Goal: Task Accomplishment & Management: Use online tool/utility

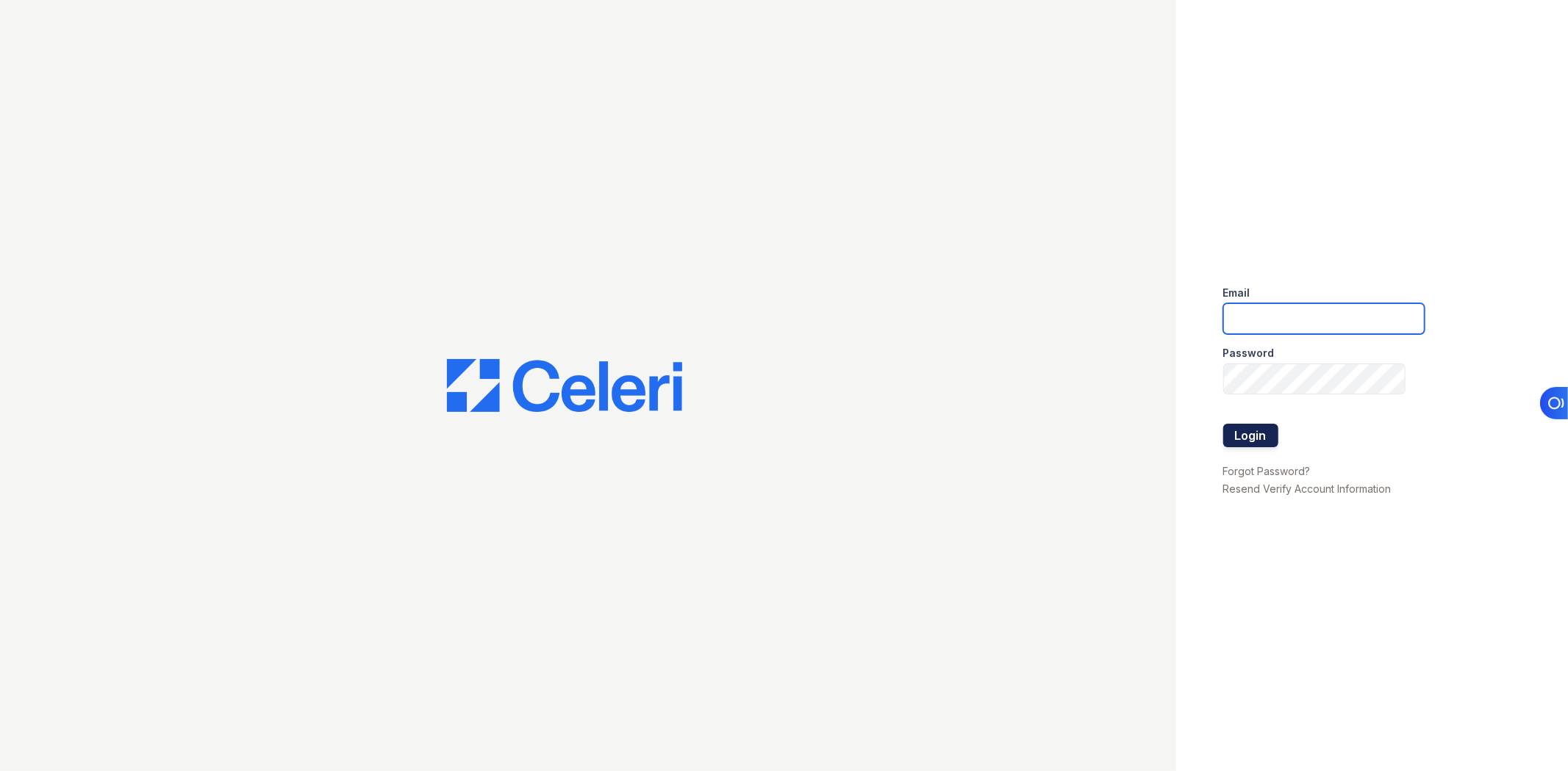
type input "[EMAIL_ADDRESS][DOMAIN_NAME]"
click at [1273, 430] on button "Login" at bounding box center [1251, 436] width 55 height 23
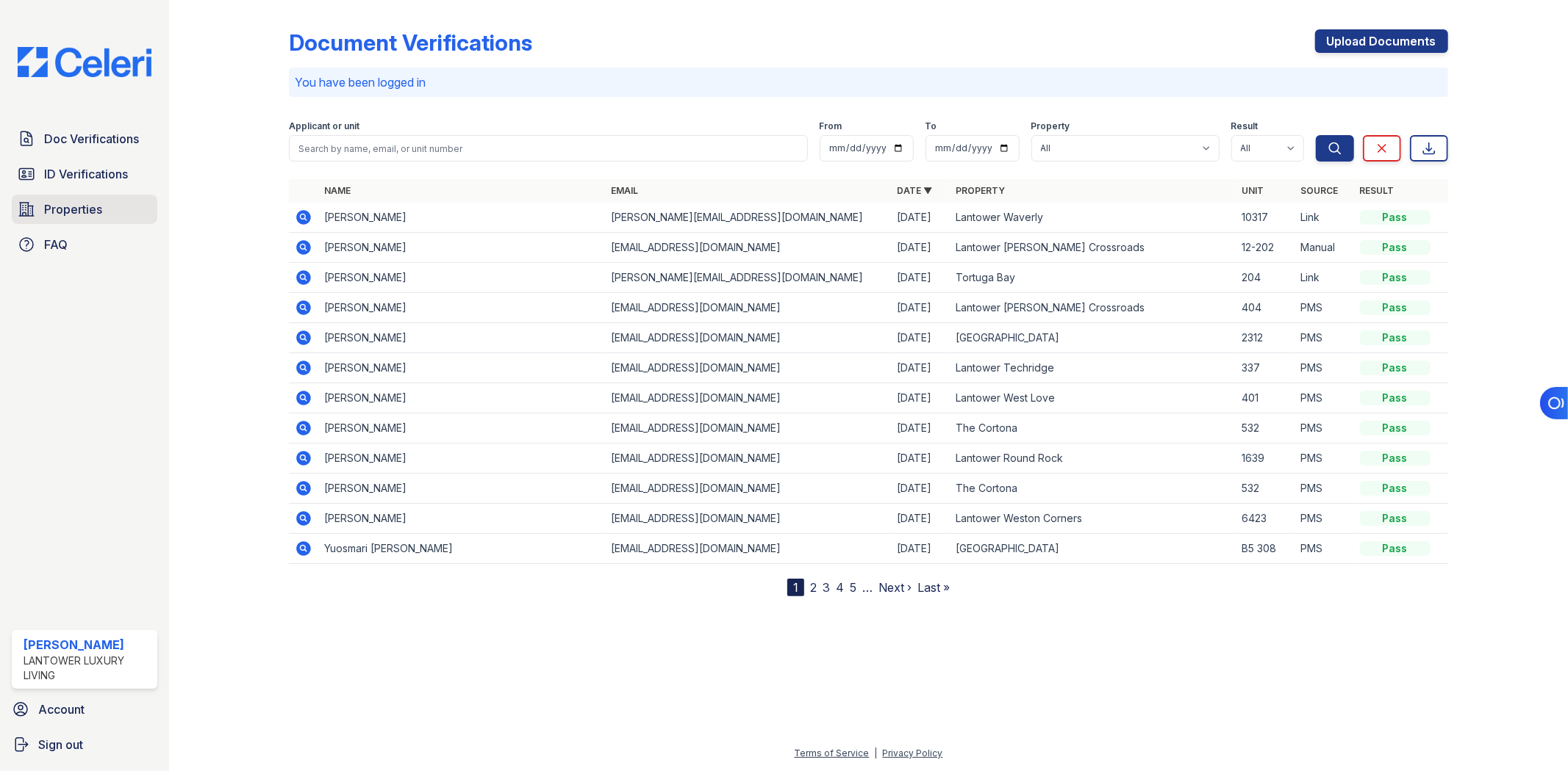
click at [64, 204] on span "Properties" at bounding box center [73, 209] width 58 height 18
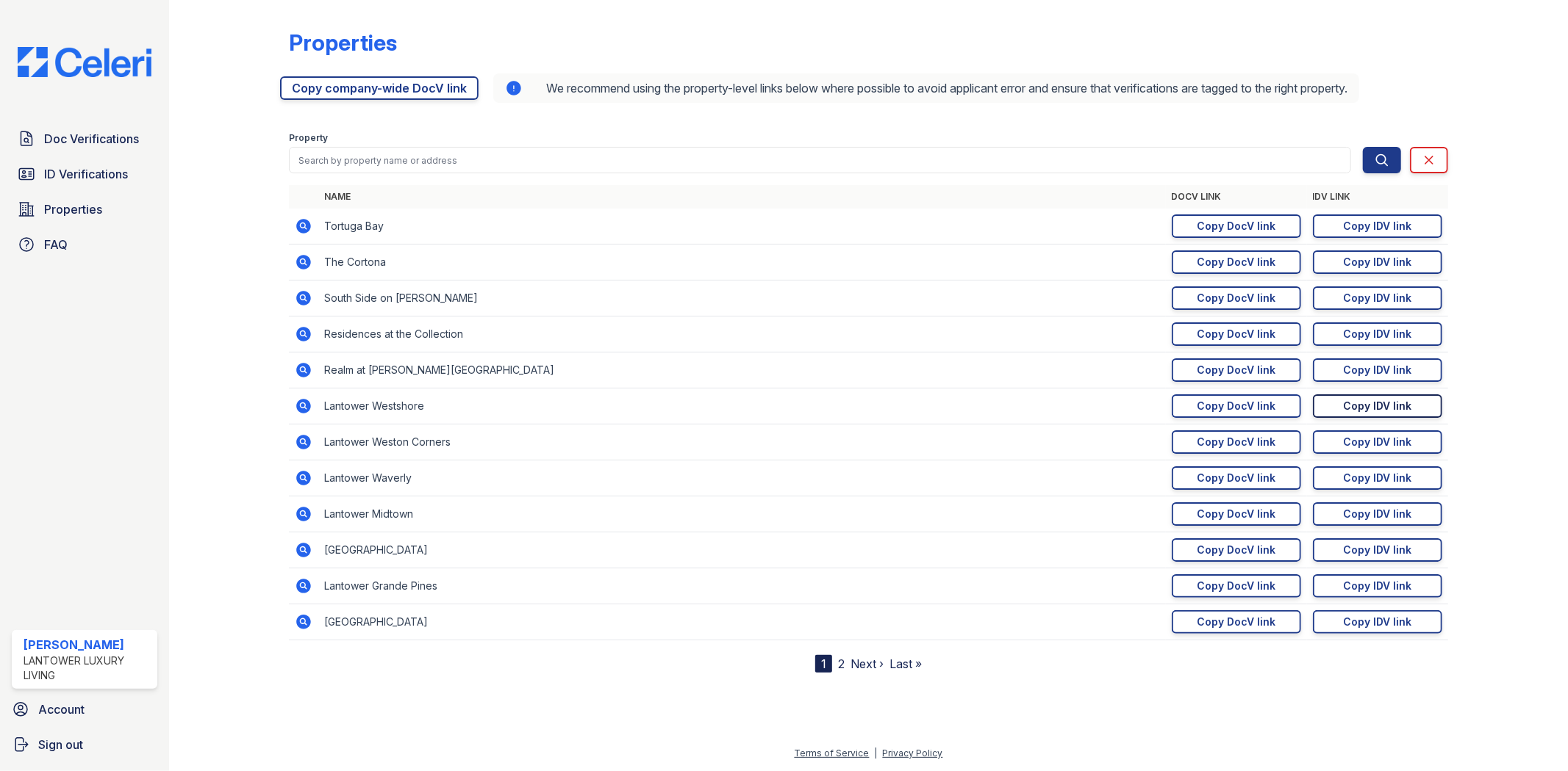
click at [1334, 407] on link "Copy IDV link Copy link" at bounding box center [1377, 406] width 130 height 23
